Goal: Information Seeking & Learning: Find contact information

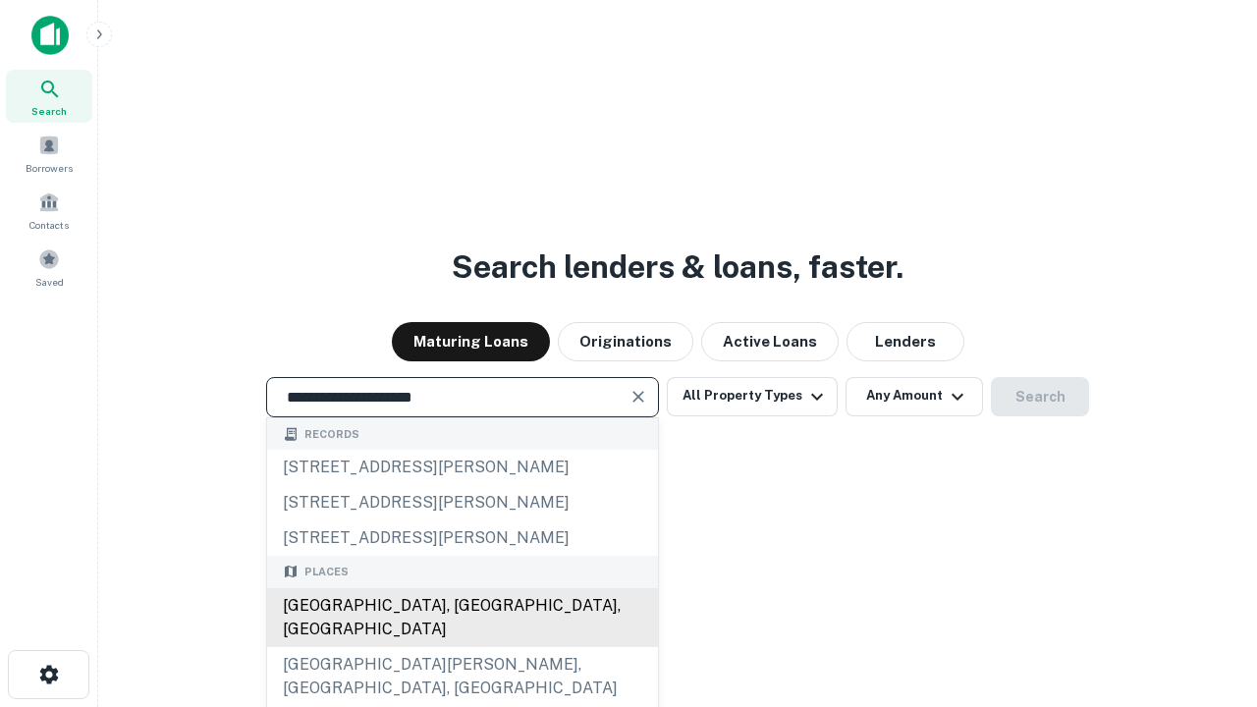
click at [462, 647] on div "Santa Monica, CA, USA" at bounding box center [462, 617] width 391 height 59
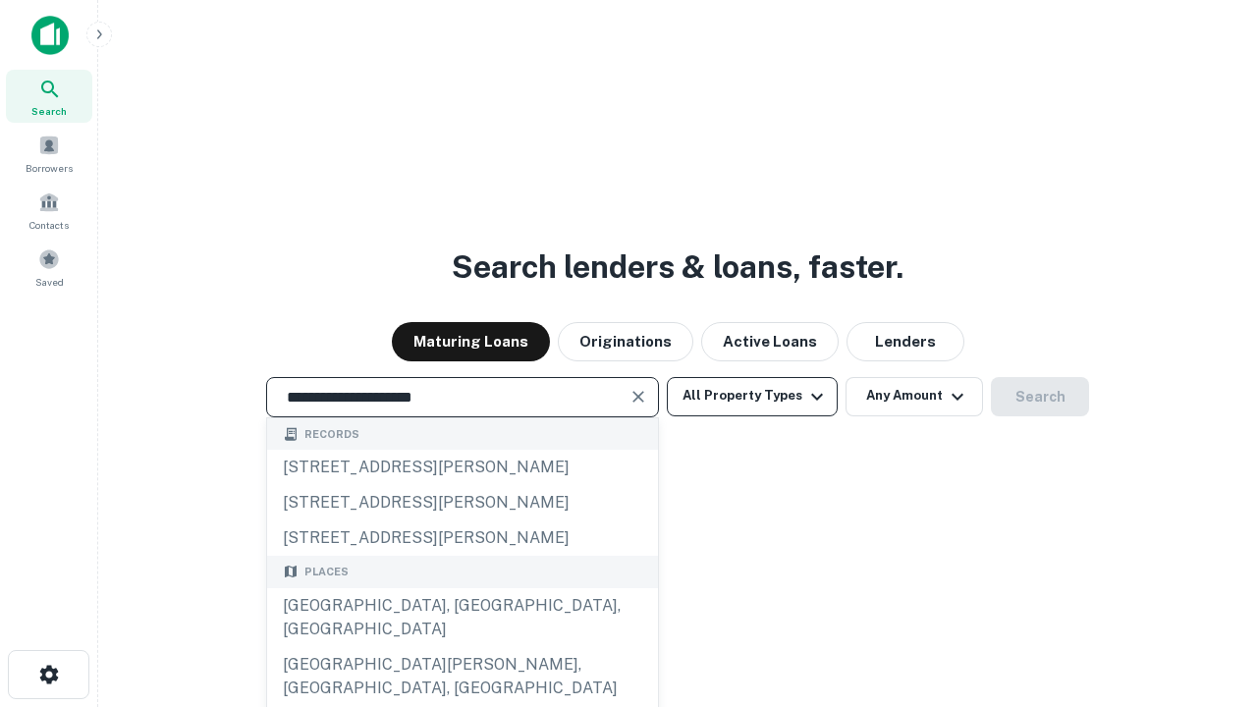
type input "**********"
click at [752, 396] on button "All Property Types" at bounding box center [752, 396] width 171 height 39
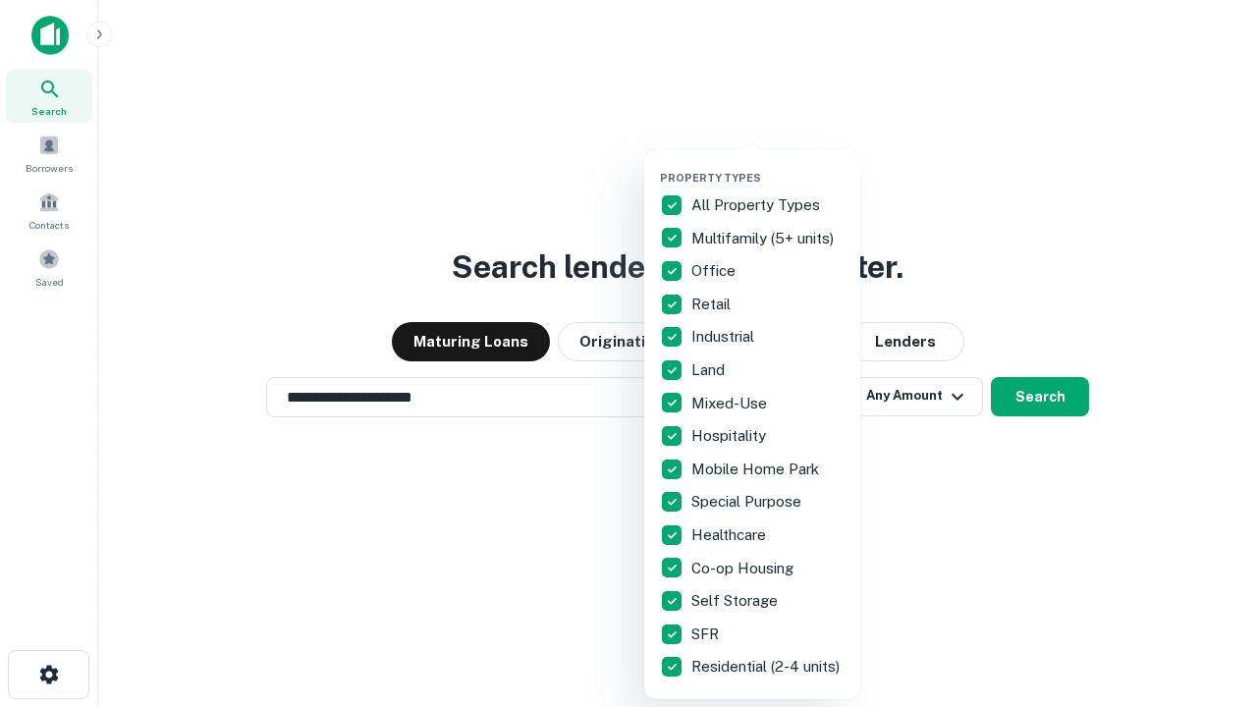
click at [768, 165] on button "button" at bounding box center [768, 165] width 216 height 1
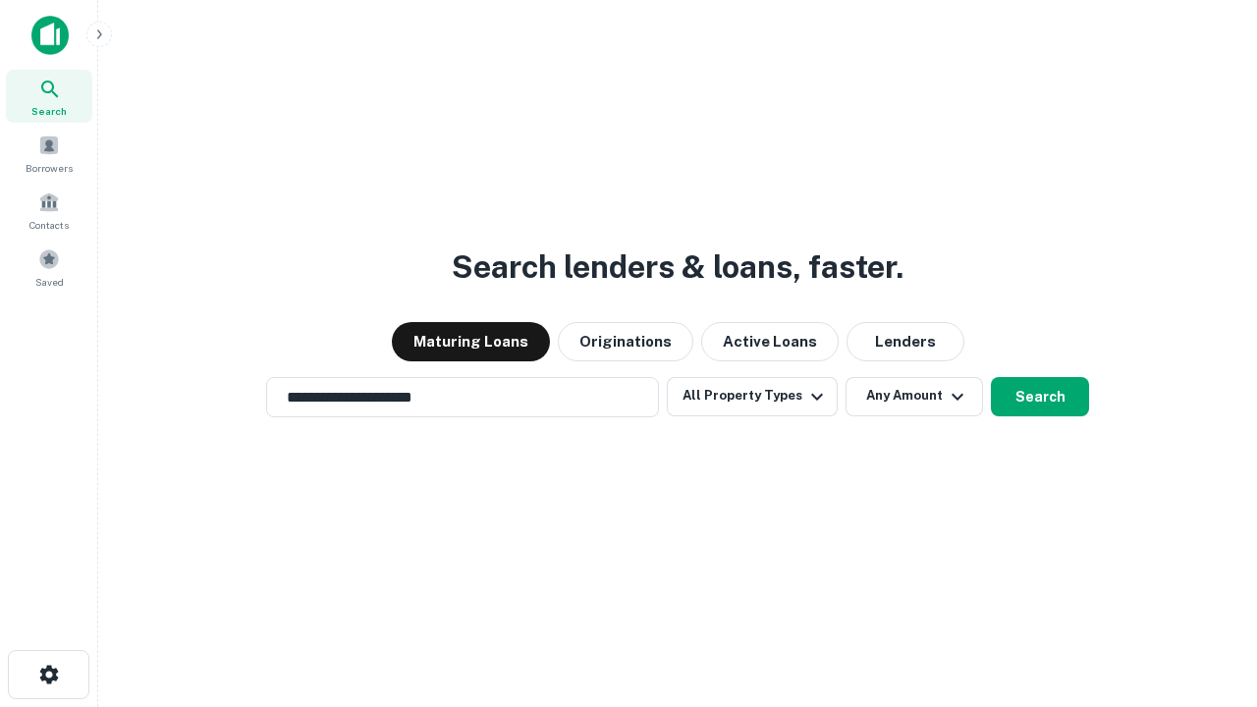
scroll to position [30, 0]
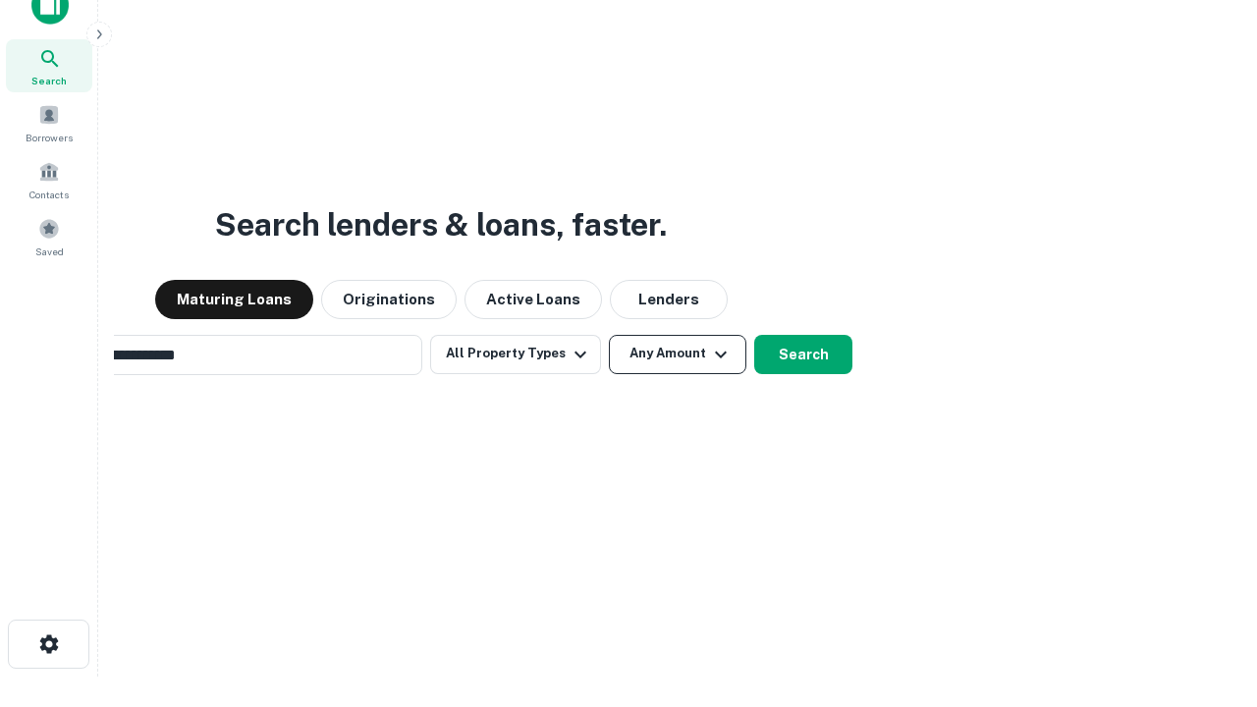
click at [609, 335] on button "Any Amount" at bounding box center [677, 354] width 137 height 39
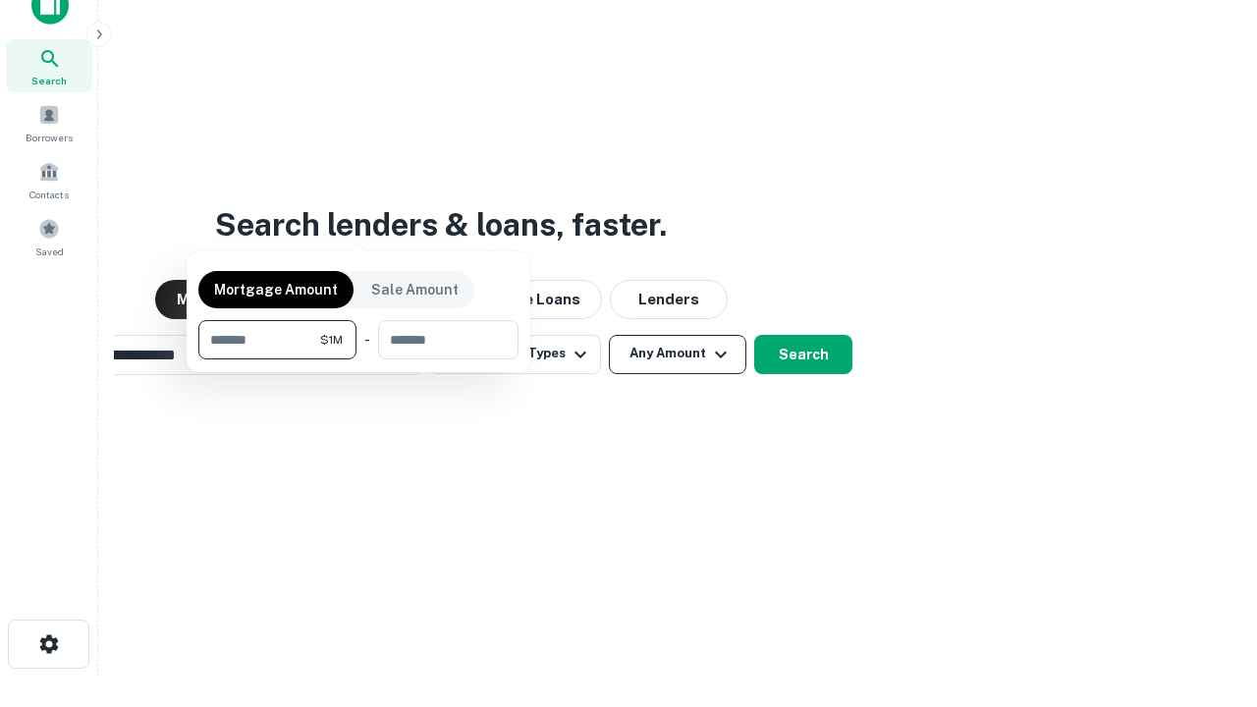
scroll to position [31, 0]
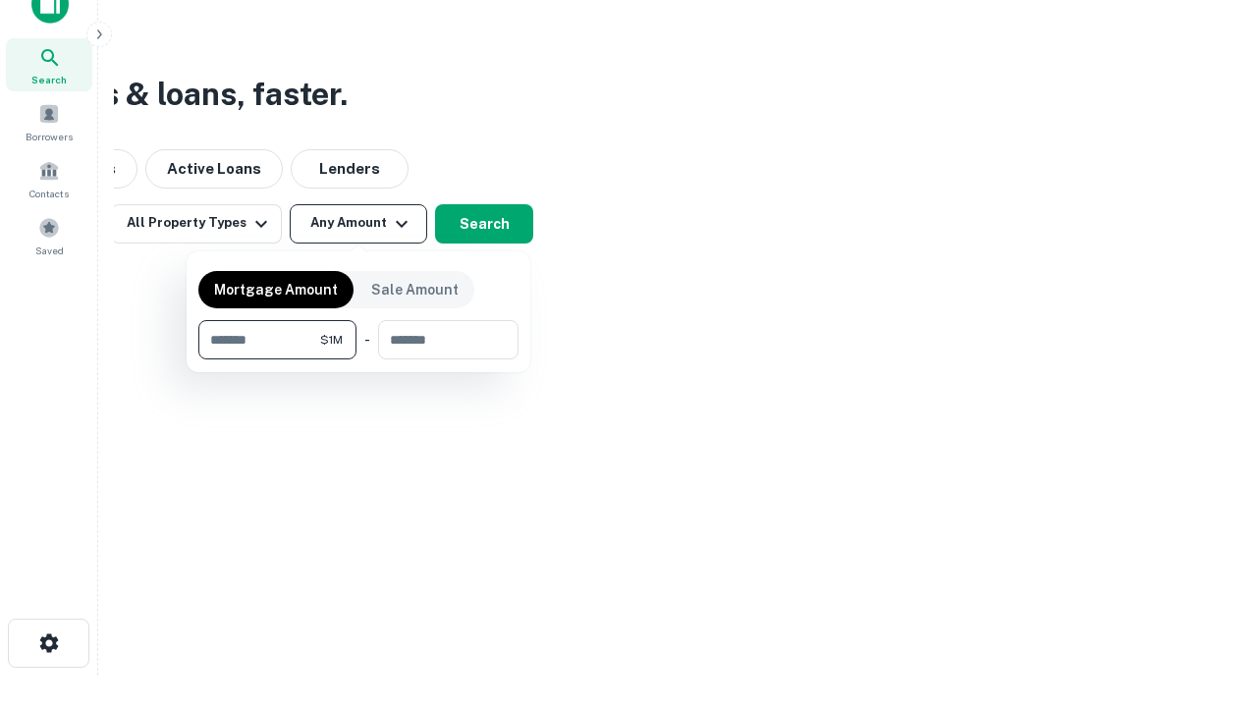
type input "*******"
click at [358, 359] on button "button" at bounding box center [358, 359] width 320 height 1
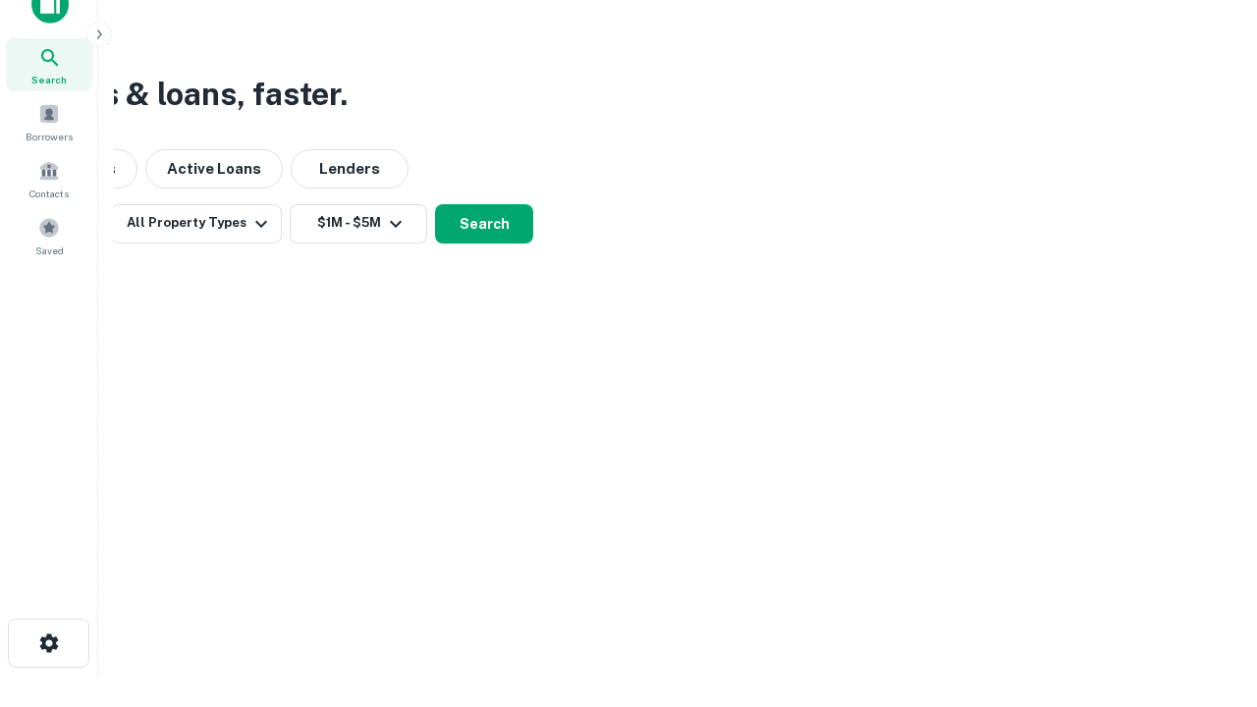
scroll to position [30, 0]
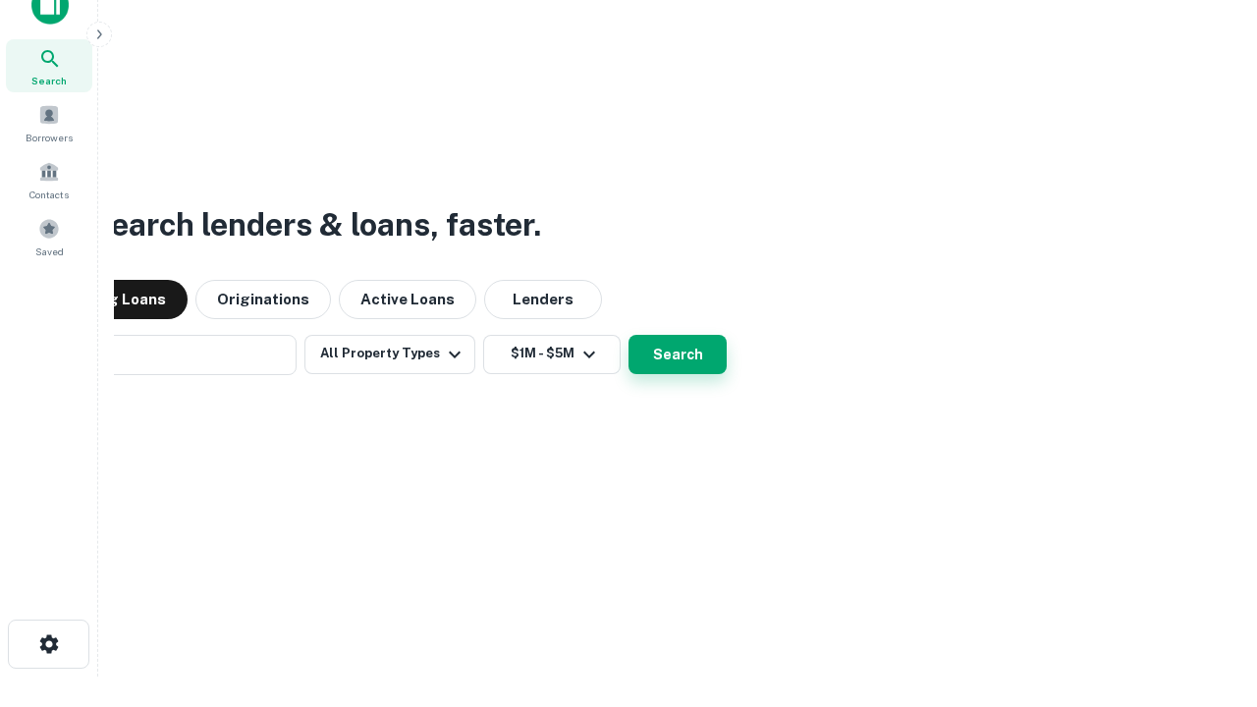
click at [628, 335] on button "Search" at bounding box center [677, 354] width 98 height 39
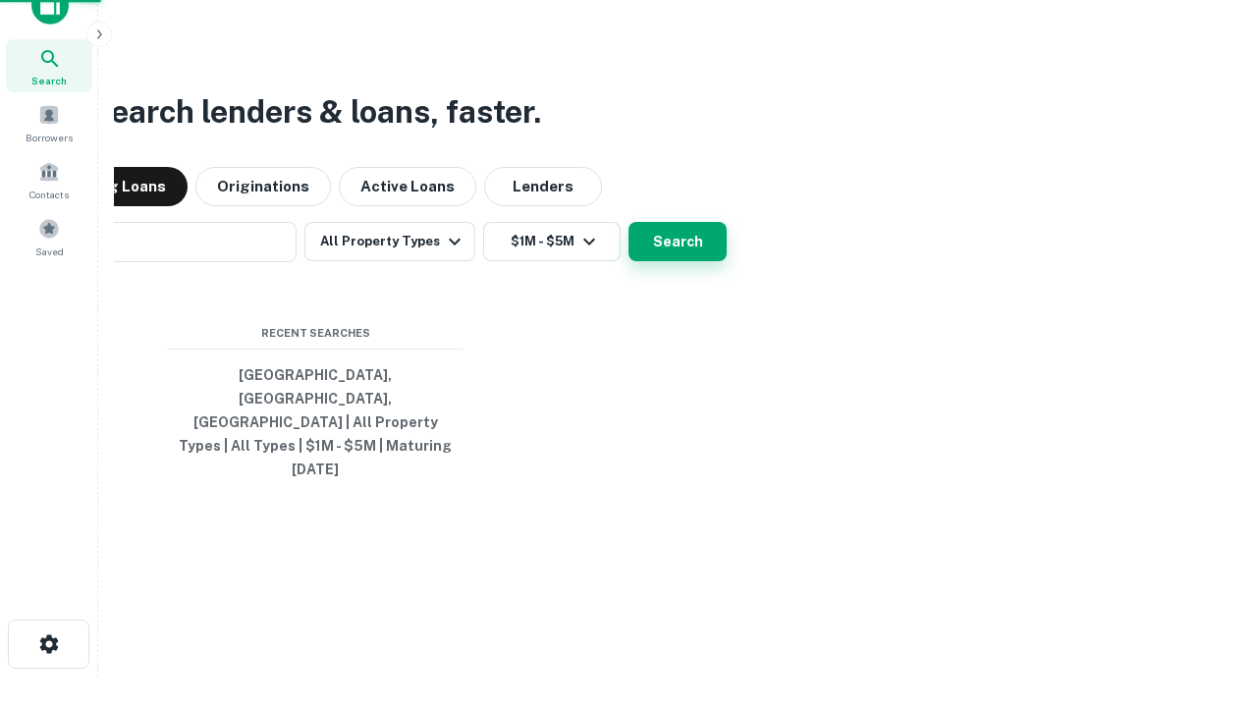
scroll to position [31, 0]
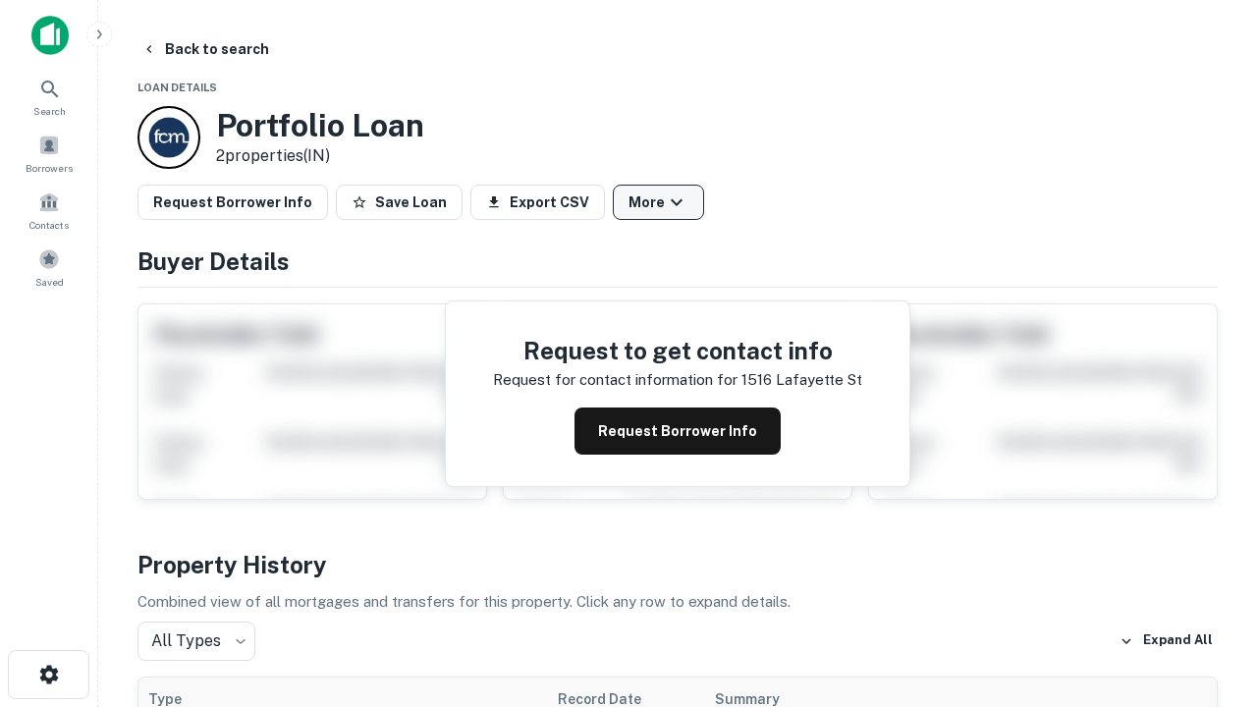
click at [658, 202] on button "More" at bounding box center [658, 202] width 91 height 35
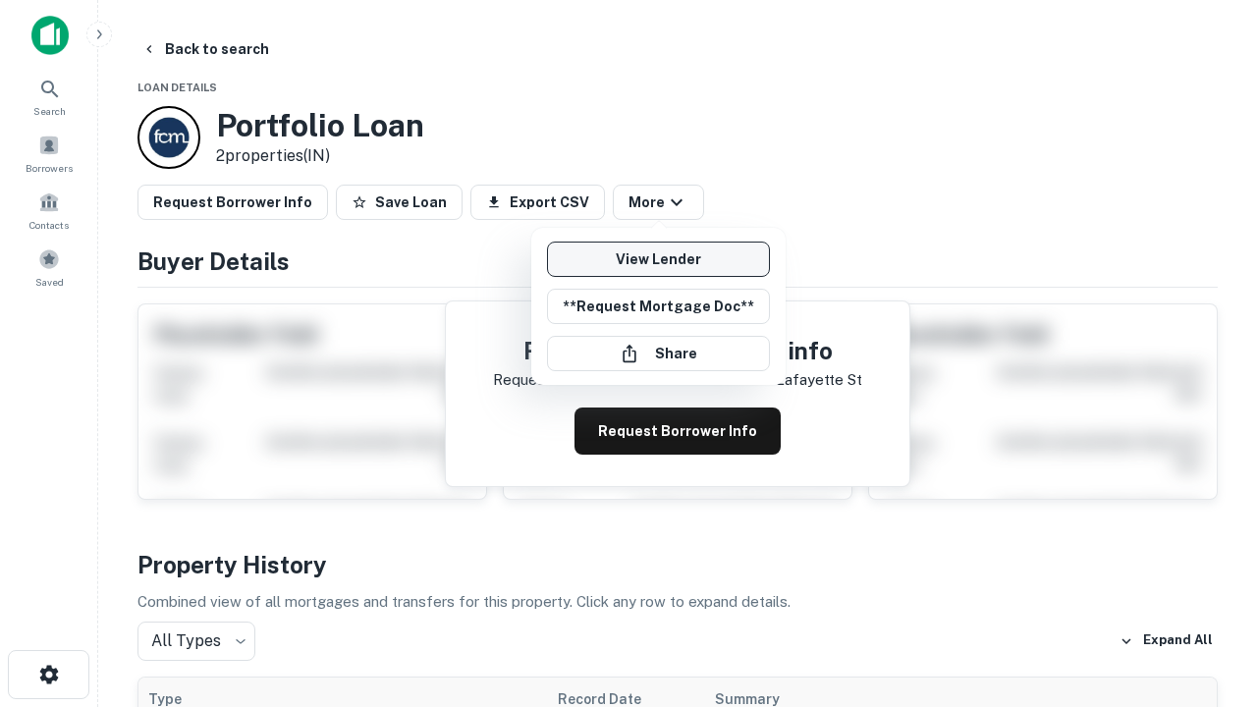
click at [658, 259] on link "View Lender" at bounding box center [658, 259] width 223 height 35
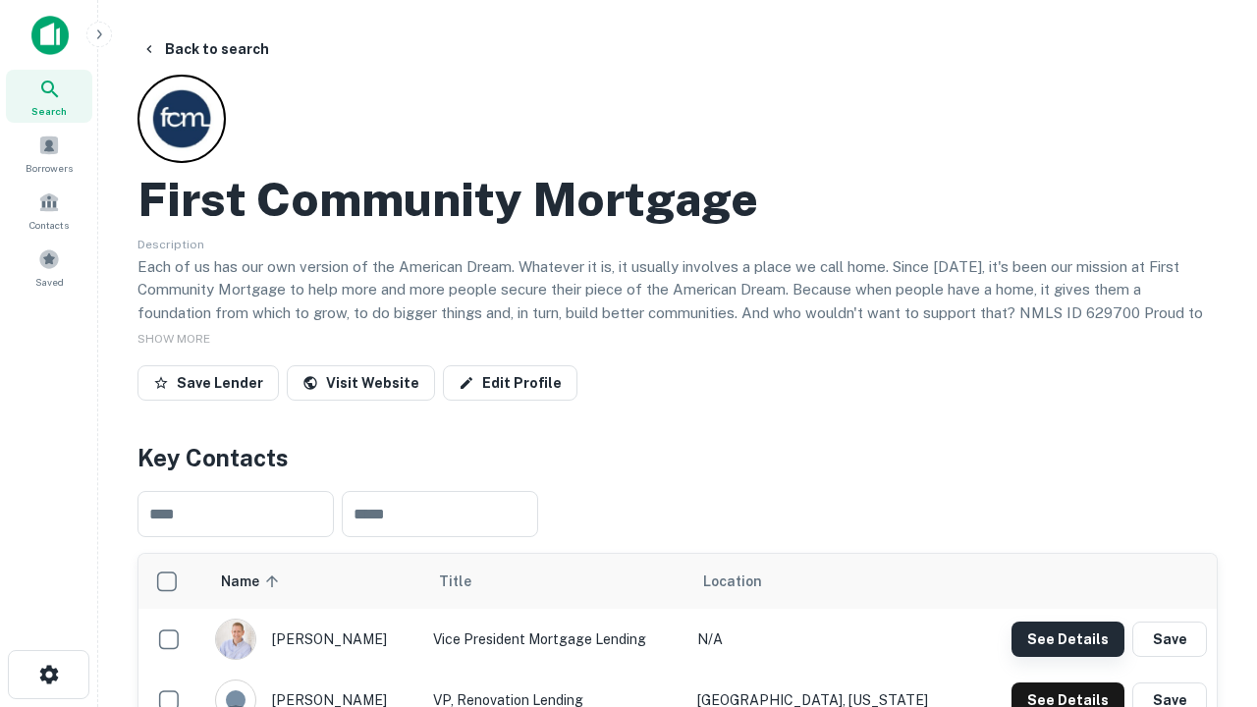
click at [1067, 638] on button "See Details" at bounding box center [1067, 639] width 113 height 35
click at [48, 675] on icon "button" at bounding box center [49, 675] width 24 height 24
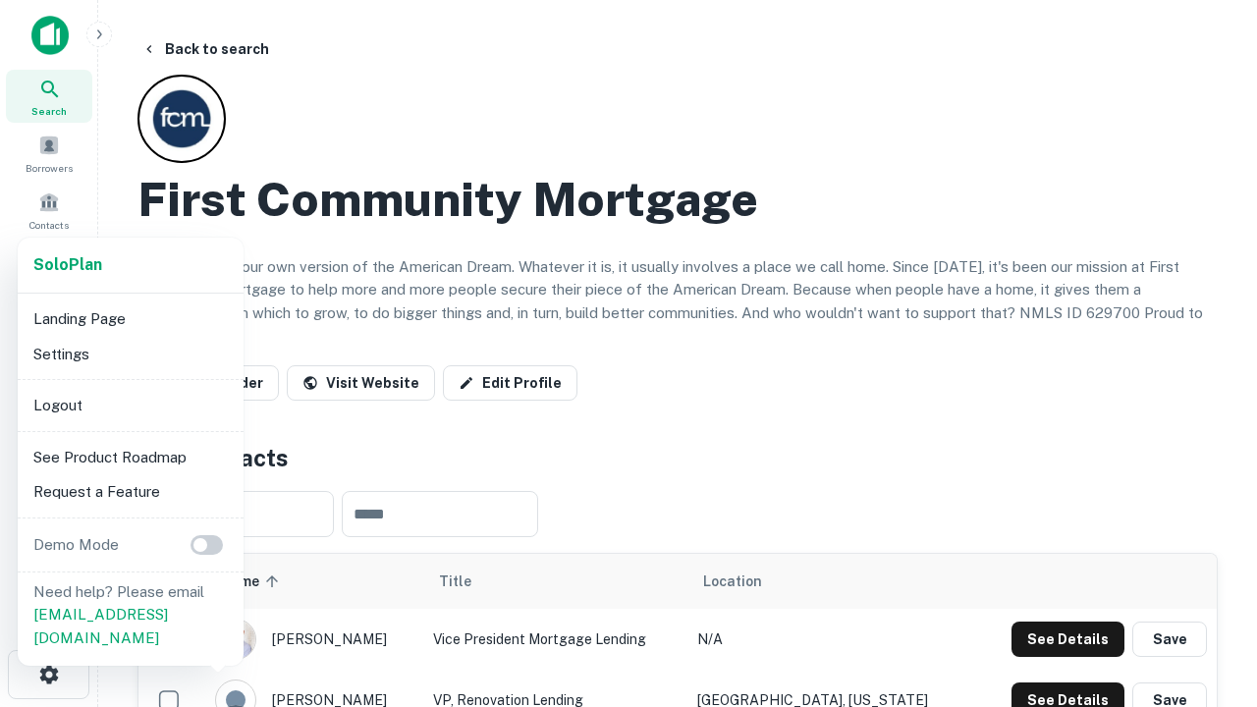
click at [130, 405] on li "Logout" at bounding box center [131, 405] width 210 height 35
